Goal: Transaction & Acquisition: Register for event/course

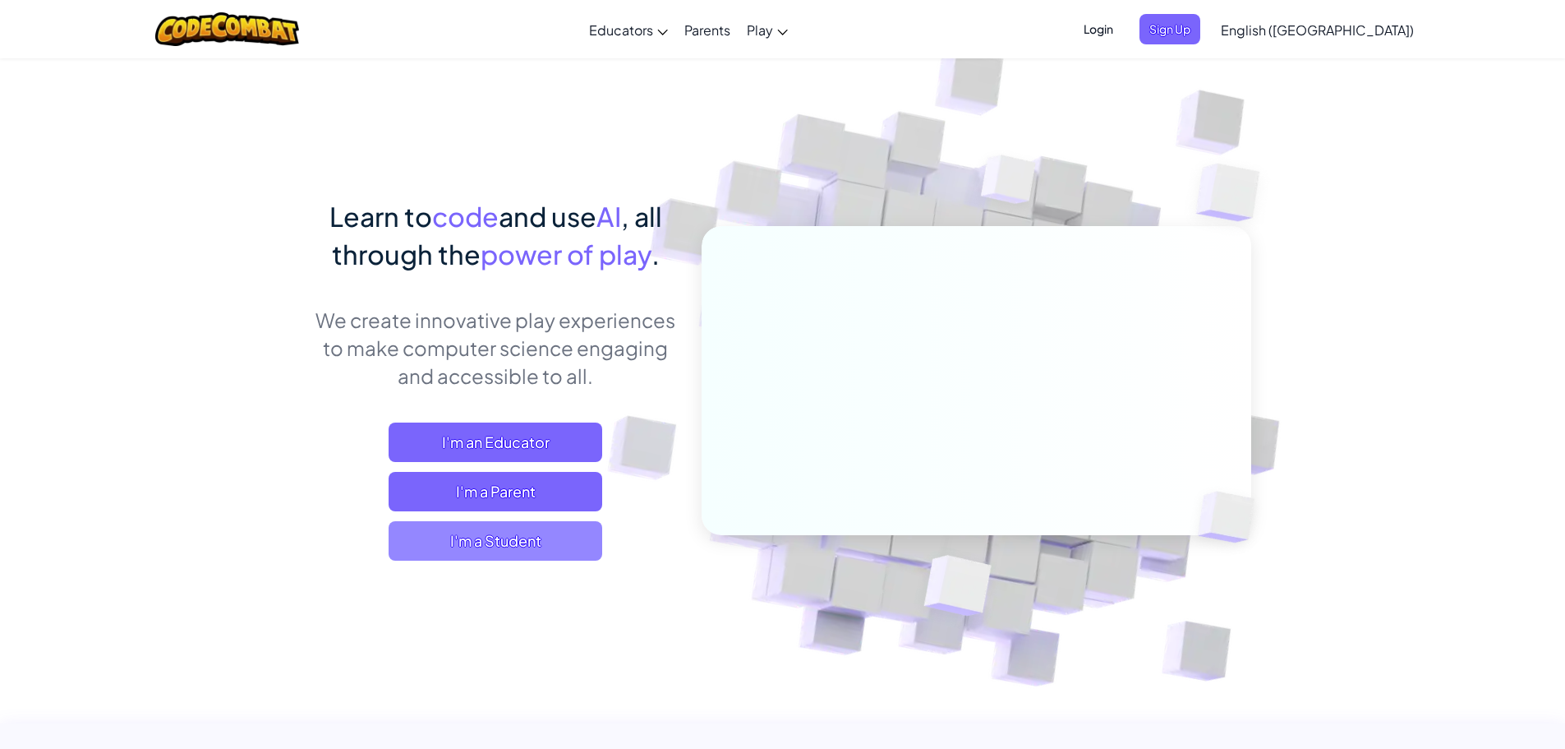
click at [488, 544] on span "I'm a Student" at bounding box center [496, 540] width 214 height 39
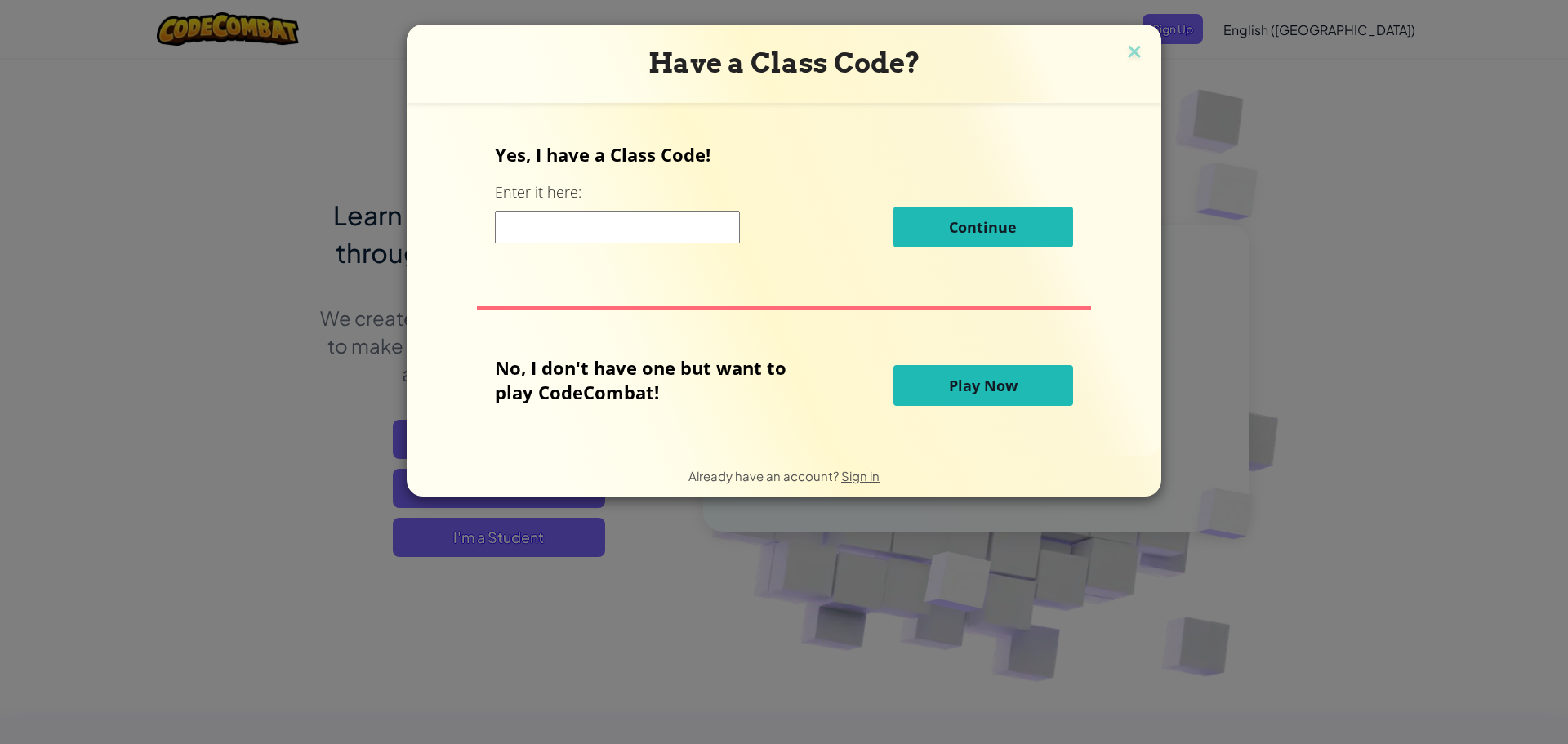
click at [516, 221] on input at bounding box center [617, 226] width 245 height 33
type input "PanRoomFast"
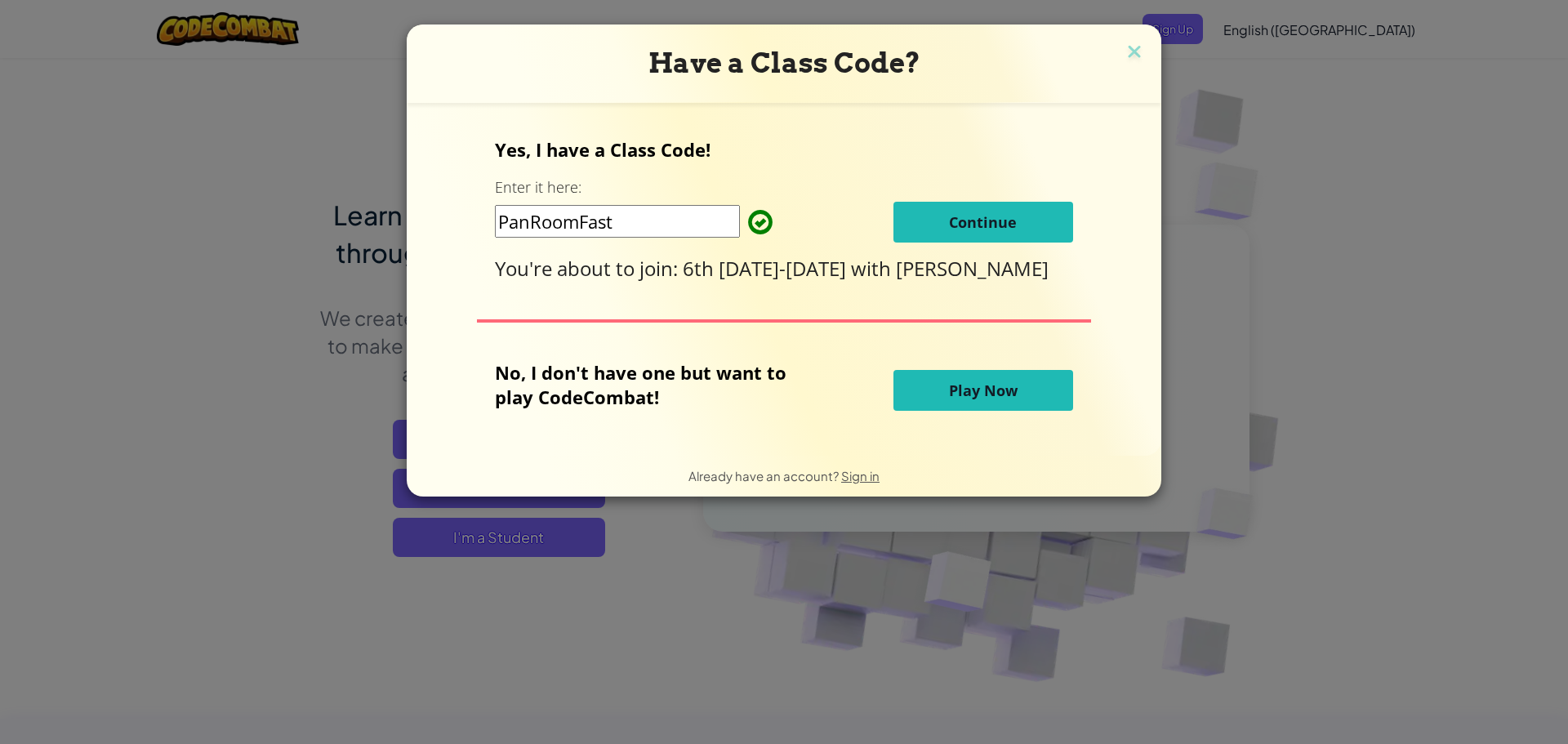
click at [974, 219] on span "Continue" at bounding box center [983, 223] width 68 height 20
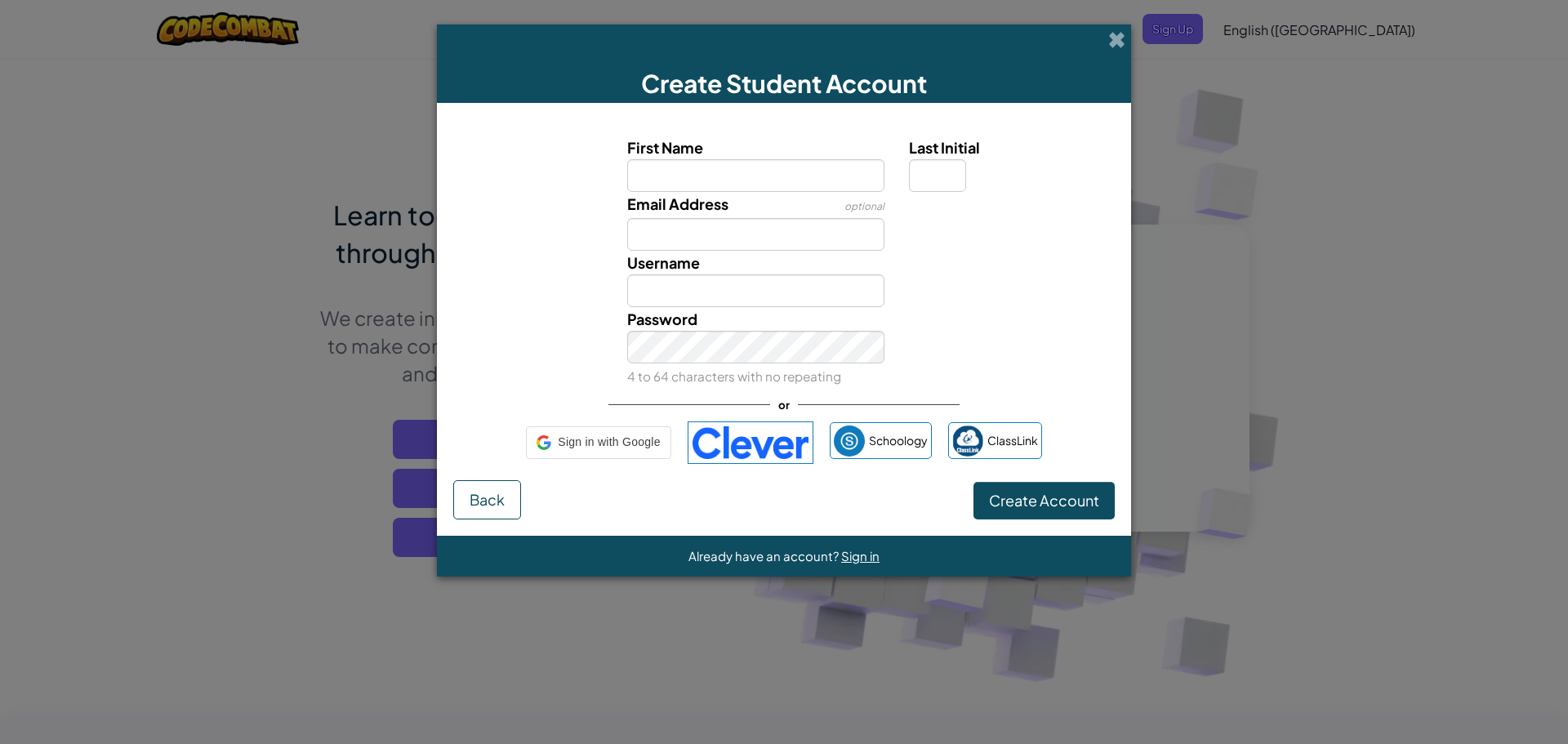
click at [974, 219] on div "Email Address optional" at bounding box center [784, 221] width 678 height 59
type input "[EMAIL_ADDRESS][DOMAIN_NAME]"
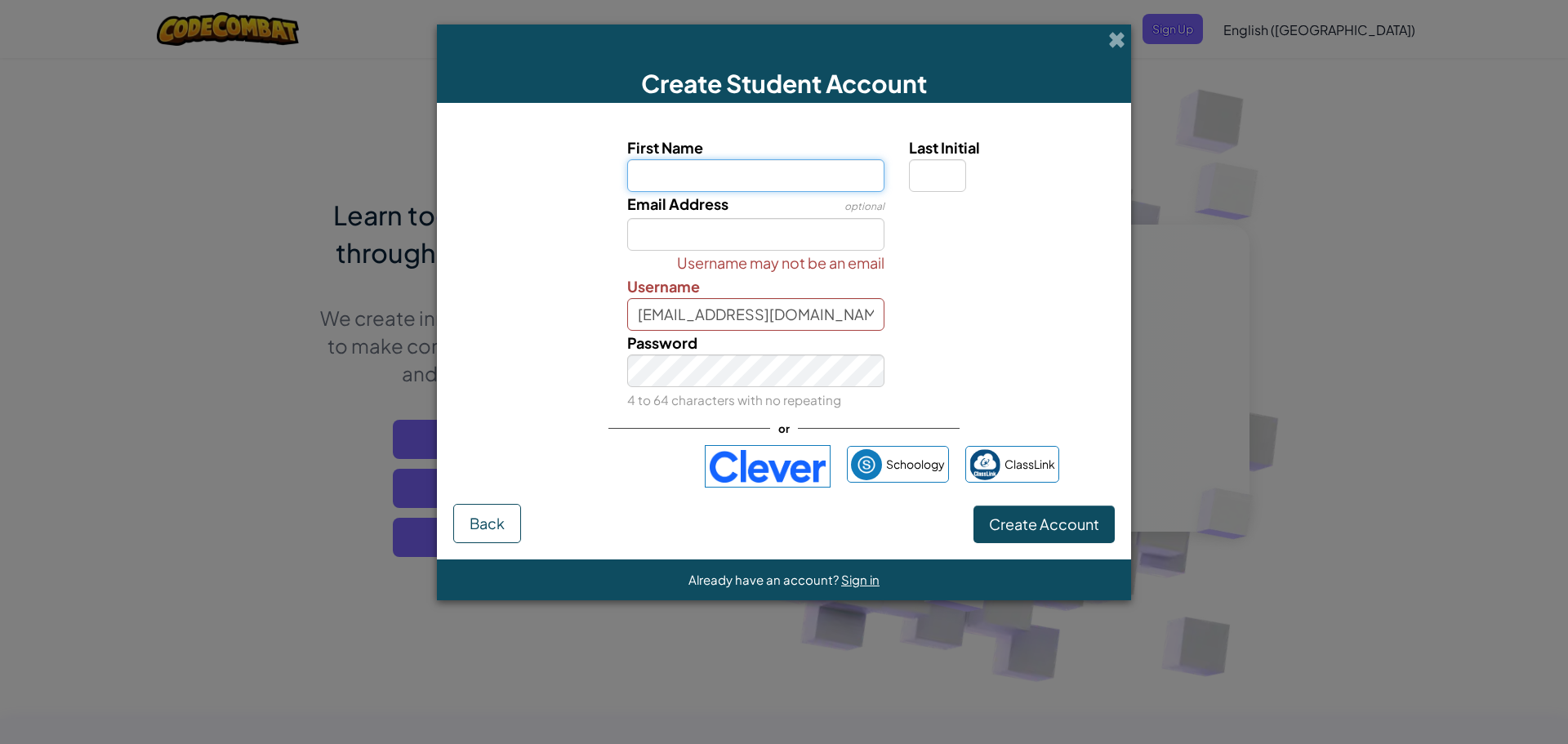
click at [739, 185] on input "First Name" at bounding box center [756, 175] width 258 height 33
type input "[PERSON_NAME]"
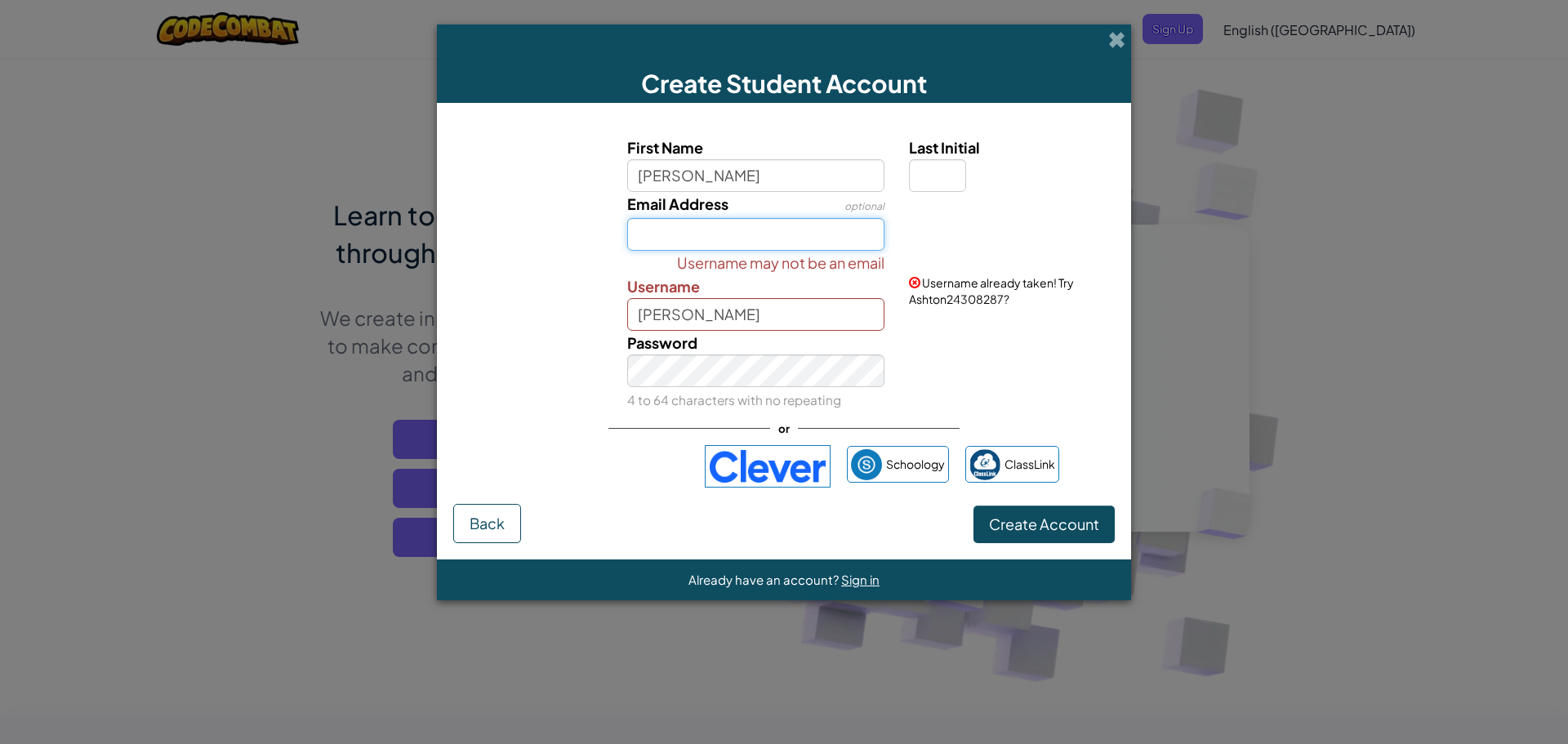
click at [732, 231] on input "Email Address" at bounding box center [756, 233] width 258 height 33
click at [717, 224] on input "ah381596" at bounding box center [756, 233] width 258 height 33
type input "[EMAIL_ADDRESS][DOMAIN_NAME]"
click at [738, 311] on input "[PERSON_NAME]" at bounding box center [756, 314] width 258 height 33
type input "ah381596"
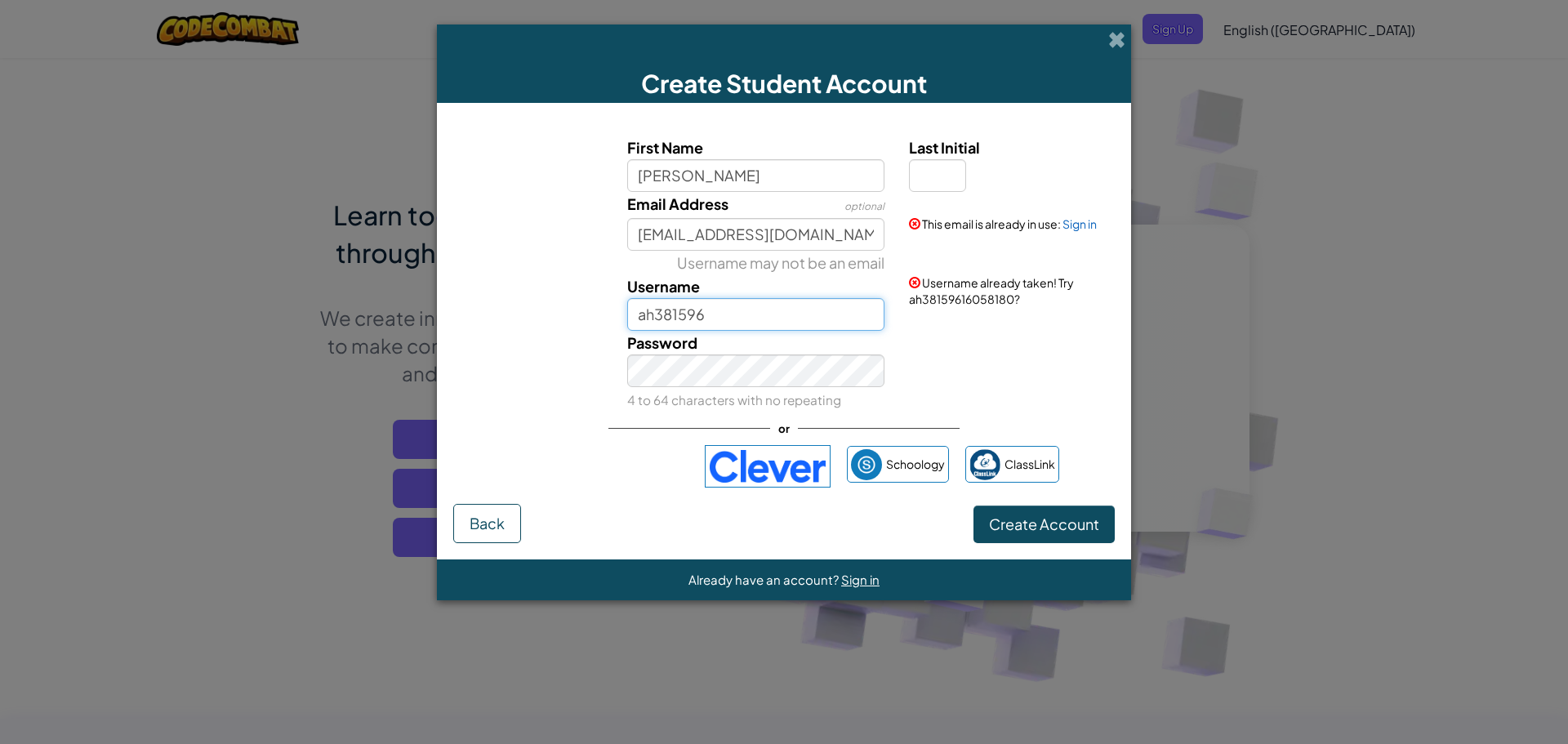
click at [739, 305] on input "ah381596" at bounding box center [756, 314] width 258 height 33
click at [1054, 529] on span "Create Account" at bounding box center [1043, 523] width 110 height 19
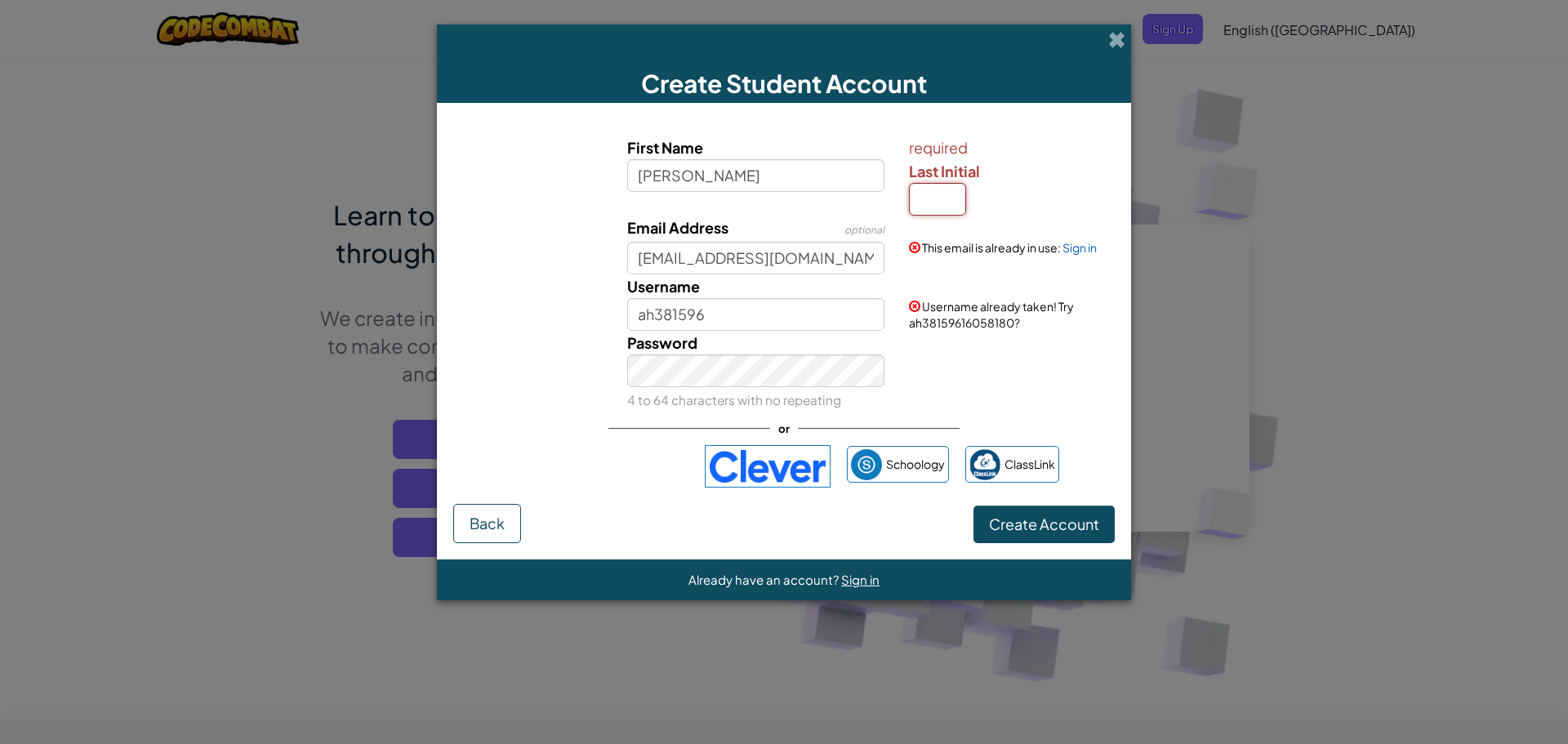
click at [928, 200] on input "Last Initial" at bounding box center [938, 199] width 58 height 33
type input "h"
type input "AshtonH"
click at [1055, 517] on span "Create Account" at bounding box center [1043, 523] width 110 height 19
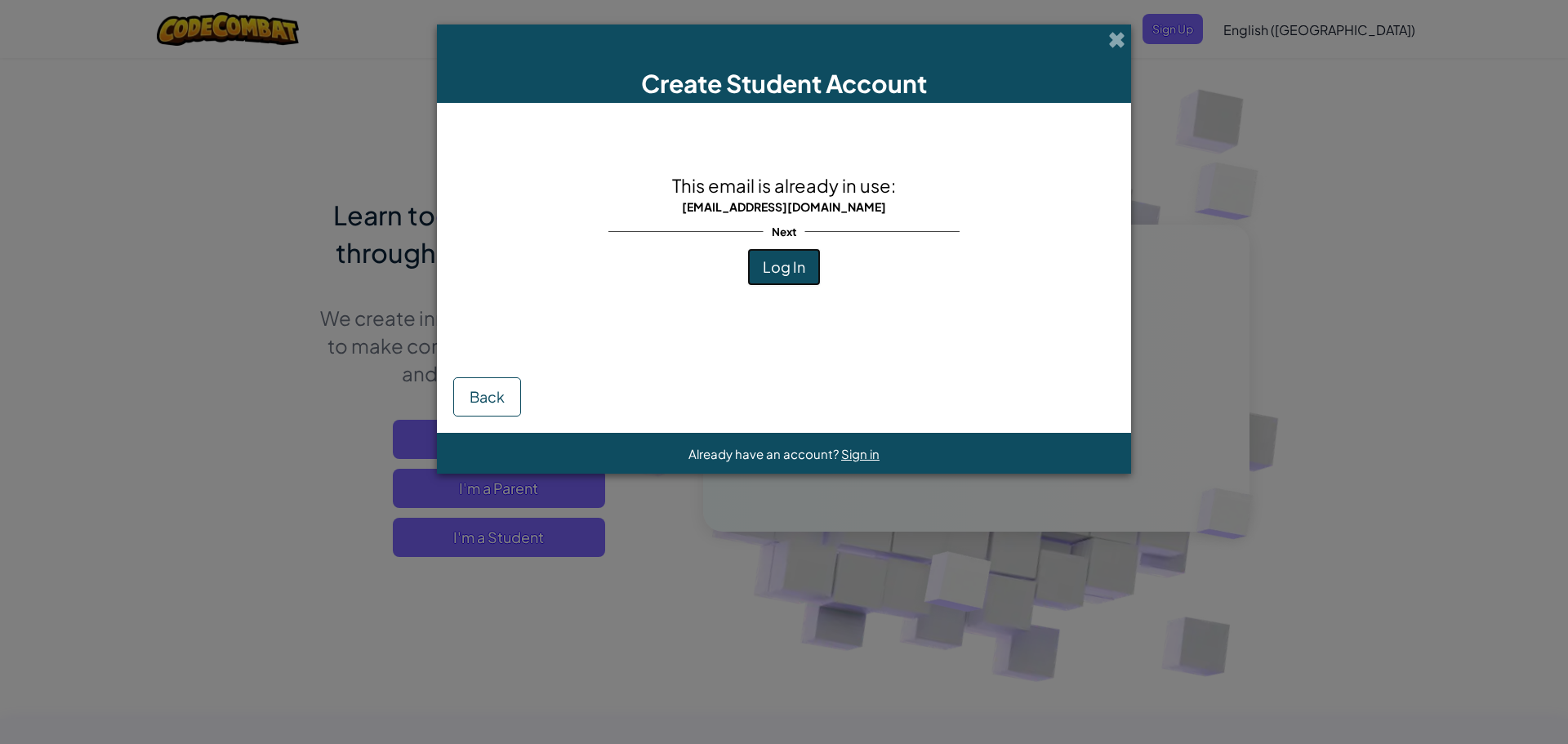
click at [804, 254] on button "Log In" at bounding box center [784, 267] width 74 height 38
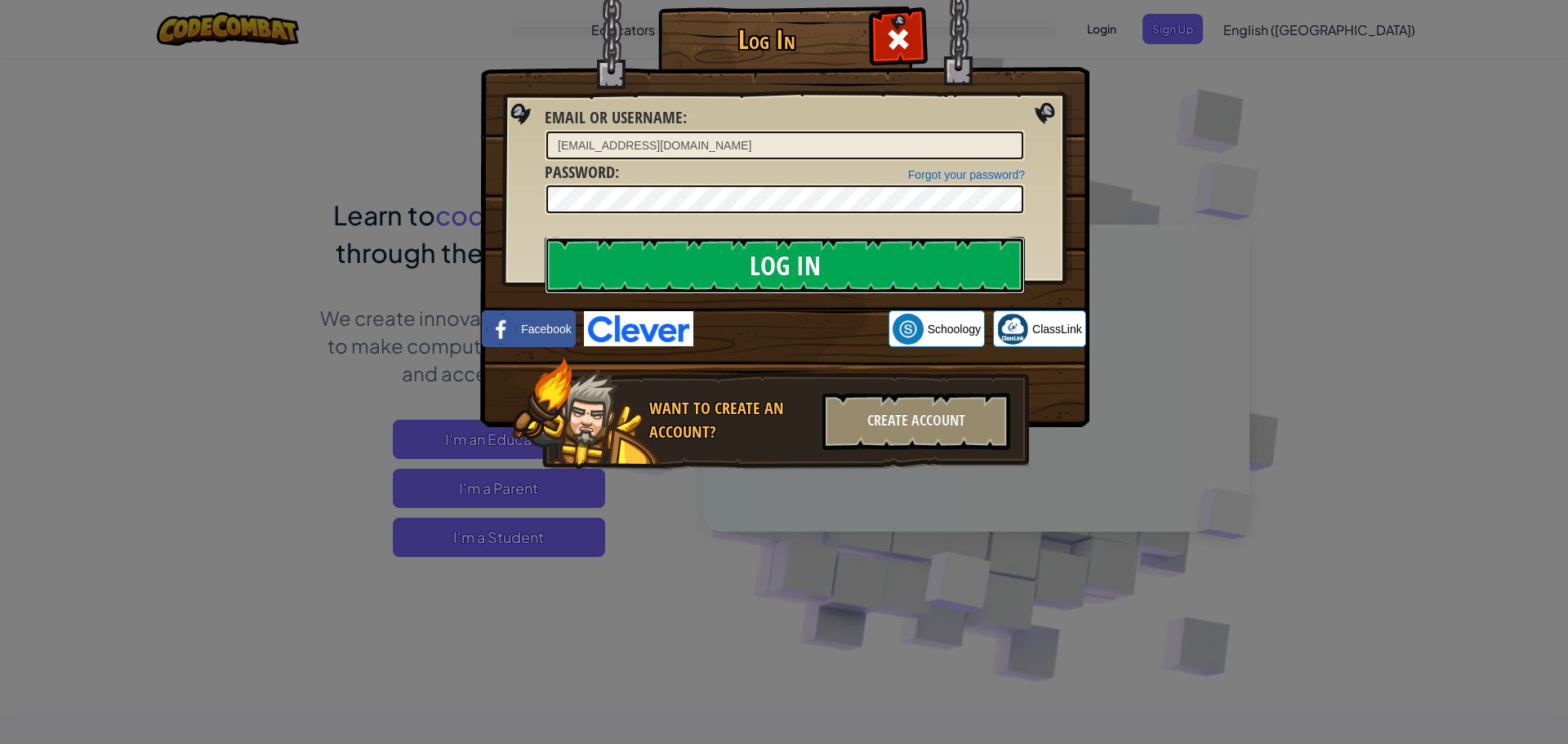
click at [929, 242] on input "Log In" at bounding box center [784, 265] width 480 height 58
